Goal: Information Seeking & Learning: Learn about a topic

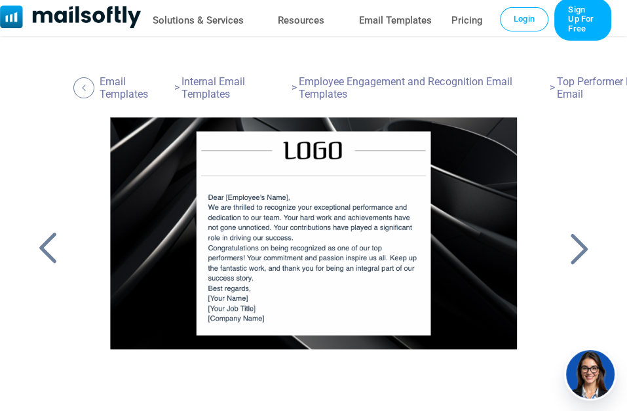
click at [579, 243] on div at bounding box center [579, 248] width 33 height 34
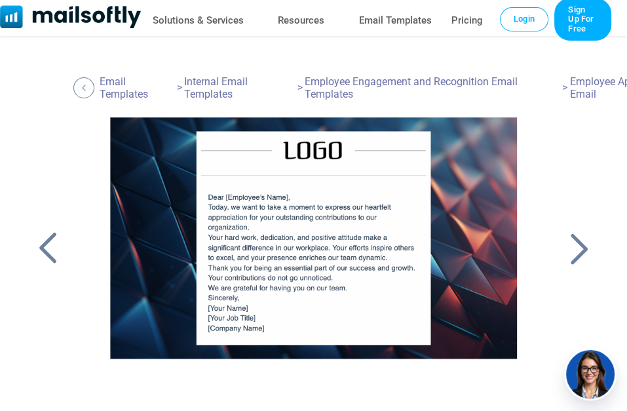
click at [576, 250] on div at bounding box center [579, 248] width 33 height 34
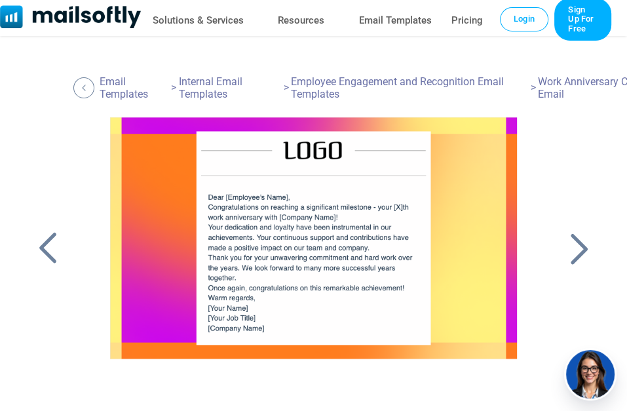
click at [39, 252] on div at bounding box center [47, 248] width 33 height 34
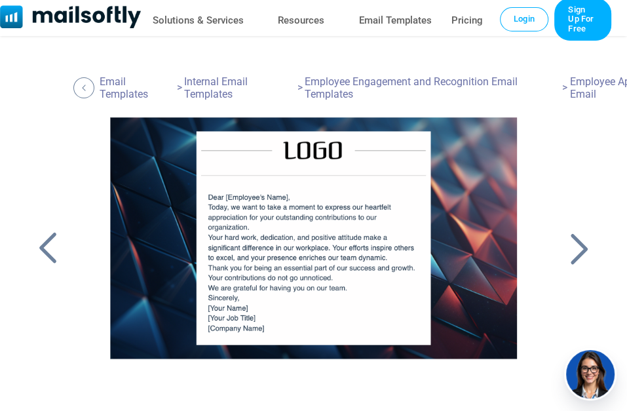
click at [42, 250] on div at bounding box center [47, 248] width 33 height 34
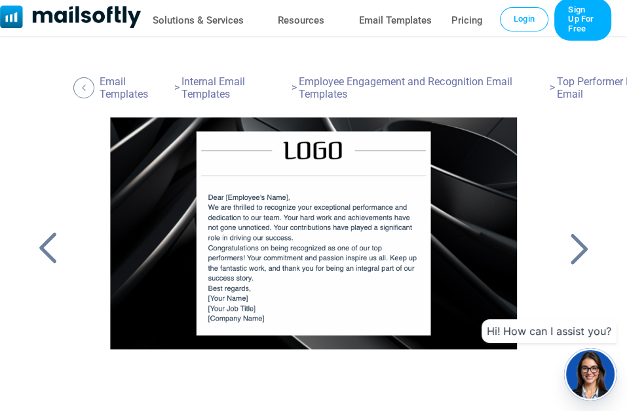
click at [55, 255] on div at bounding box center [47, 248] width 33 height 34
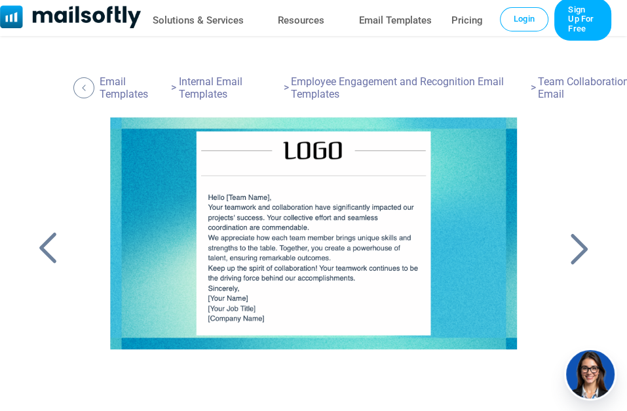
click at [52, 246] on div at bounding box center [47, 248] width 33 height 34
drag, startPoint x: 579, startPoint y: 228, endPoint x: 584, endPoint y: 235, distance: 8.5
click at [582, 233] on div at bounding box center [567, 248] width 56 height 262
click at [580, 250] on div at bounding box center [579, 248] width 33 height 34
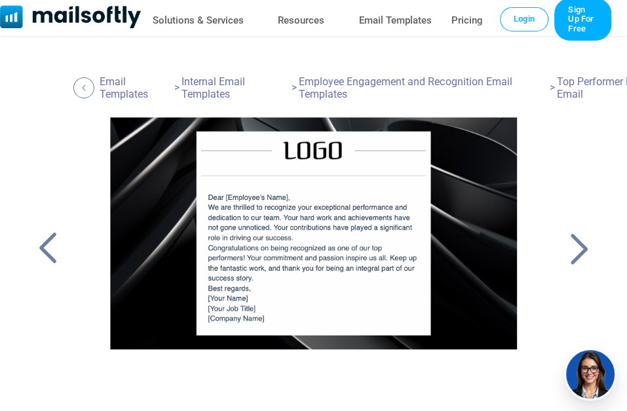
click at [40, 328] on div at bounding box center [59, 248] width 56 height 262
drag, startPoint x: 61, startPoint y: 326, endPoint x: 140, endPoint y: 315, distance: 80.0
click at [62, 326] on div at bounding box center [59, 248] width 56 height 262
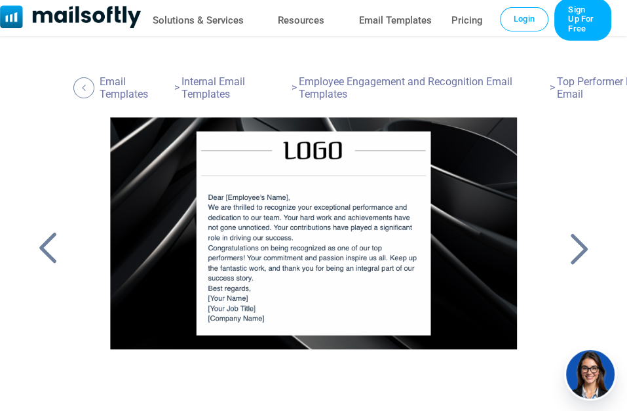
drag, startPoint x: 460, startPoint y: 291, endPoint x: 474, endPoint y: 307, distance: 20.9
drag, startPoint x: 475, startPoint y: 307, endPoint x: 22, endPoint y: 105, distance: 495.5
drag, startPoint x: 13, startPoint y: 114, endPoint x: 270, endPoint y: 155, distance: 260.6
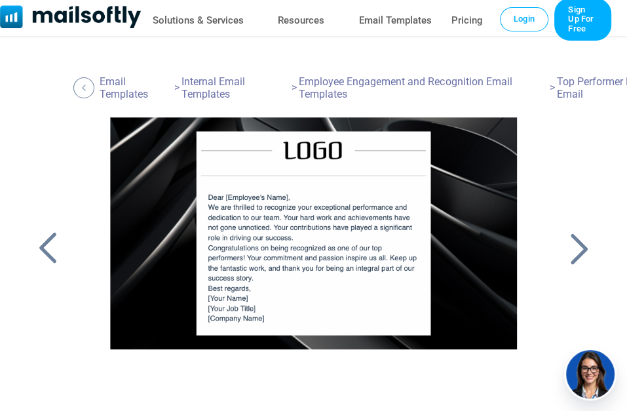
click at [50, 350] on div at bounding box center [59, 248] width 56 height 262
drag, startPoint x: 37, startPoint y: 327, endPoint x: 48, endPoint y: 327, distance: 11.1
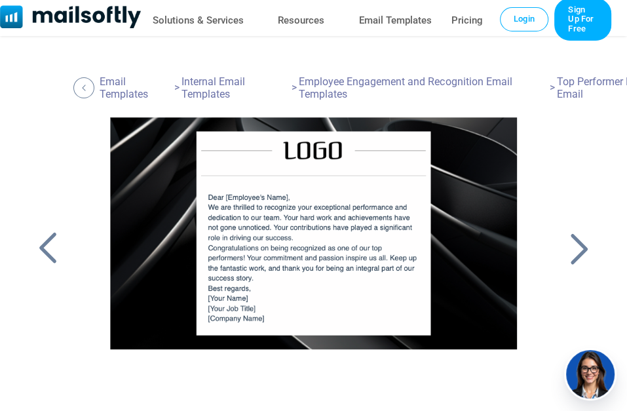
click at [37, 327] on div at bounding box center [59, 248] width 56 height 262
